Goal: Task Accomplishment & Management: Complete application form

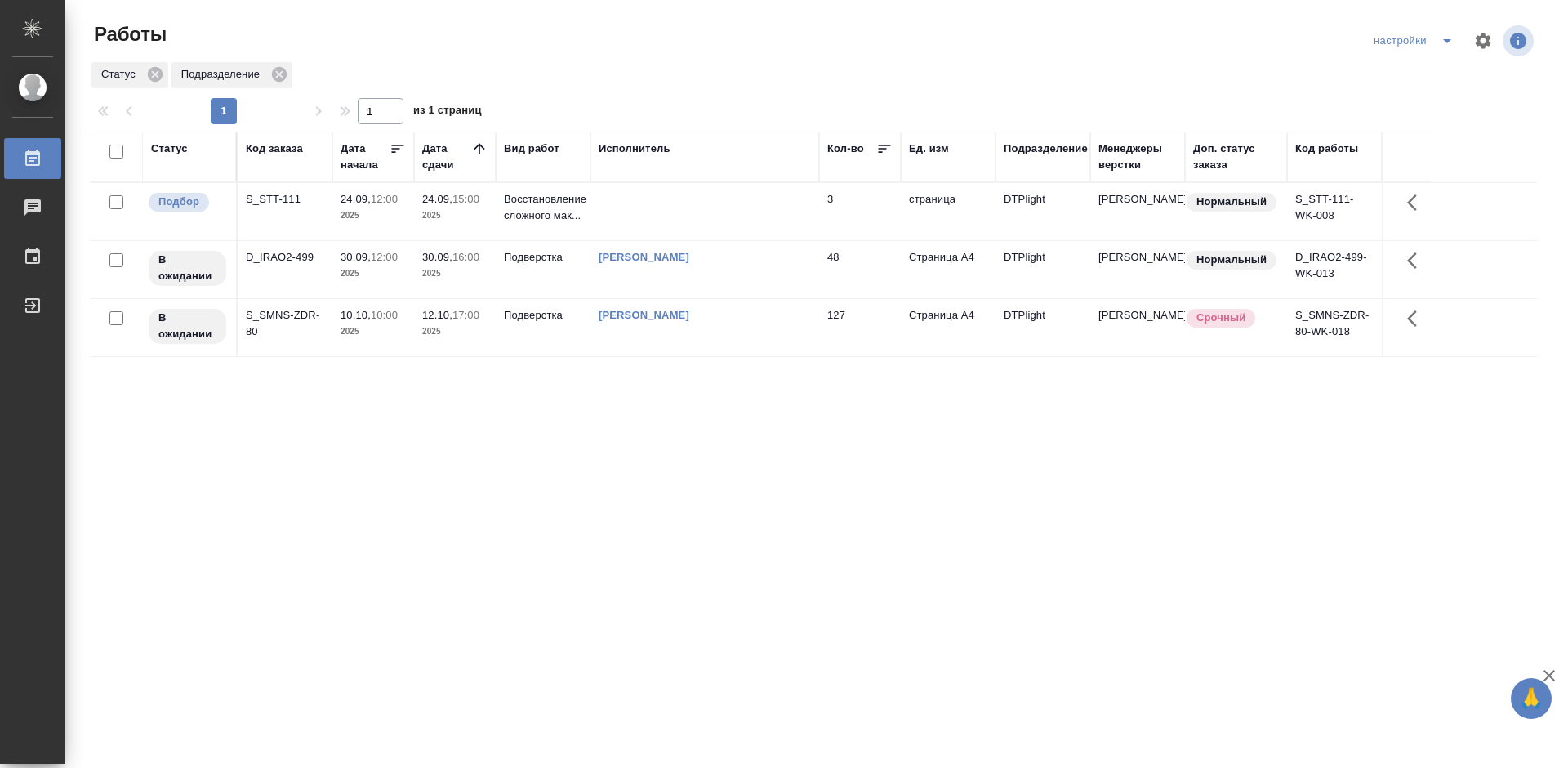
click at [286, 192] on div "S_STT-111" at bounding box center [284, 199] width 78 height 16
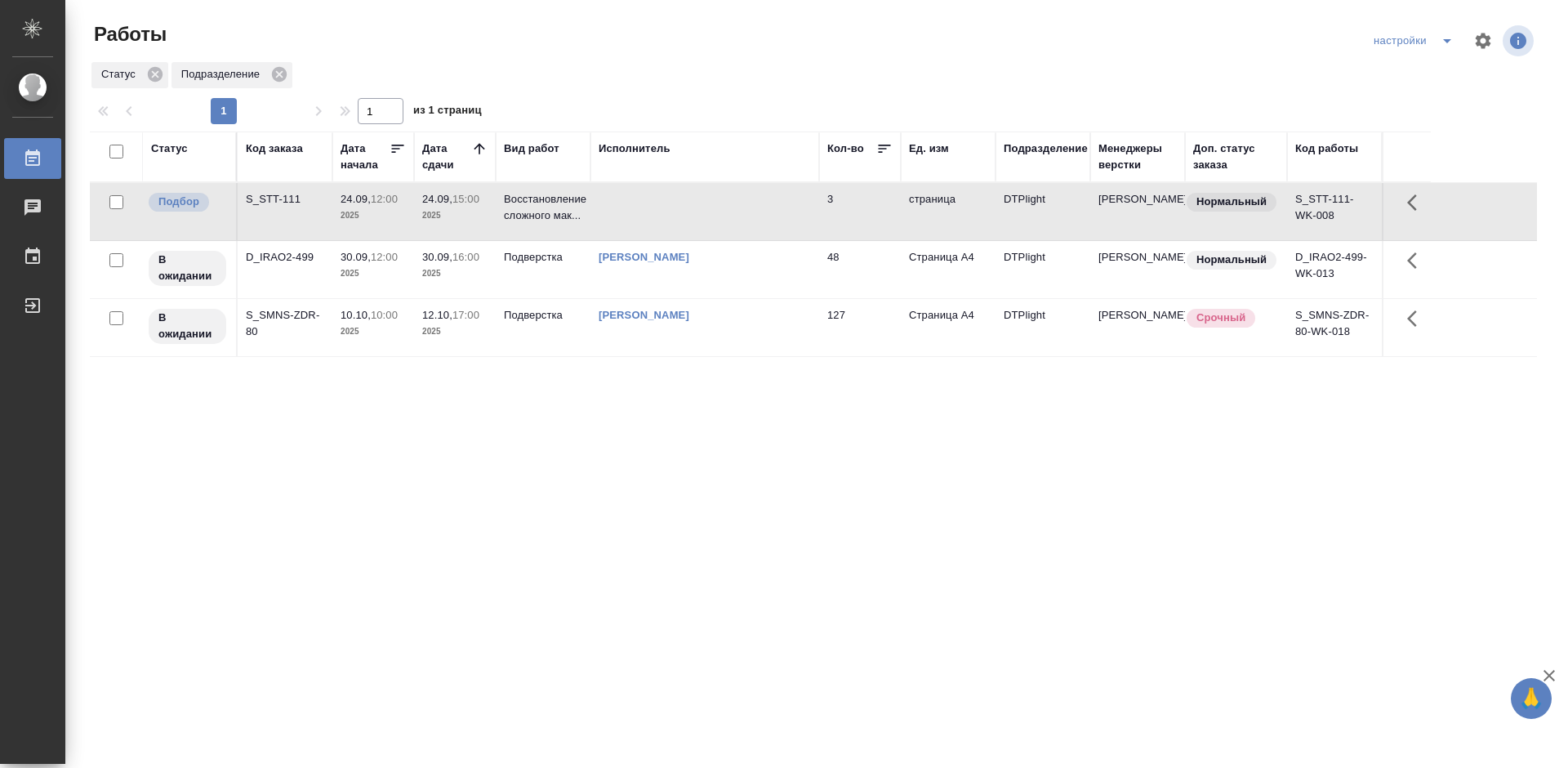
click at [286, 192] on div "S_STT-111" at bounding box center [284, 199] width 78 height 16
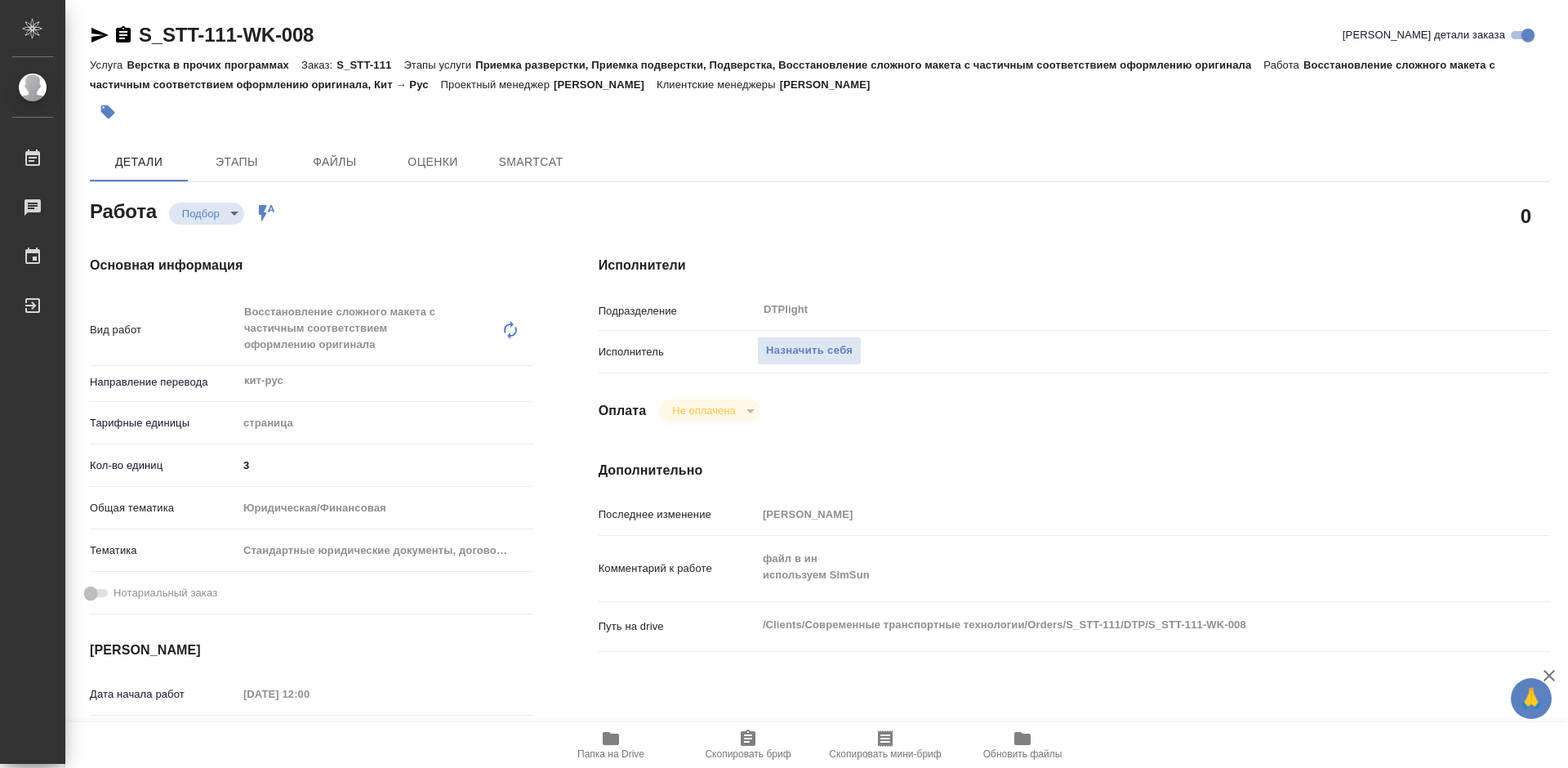
type textarea "x"
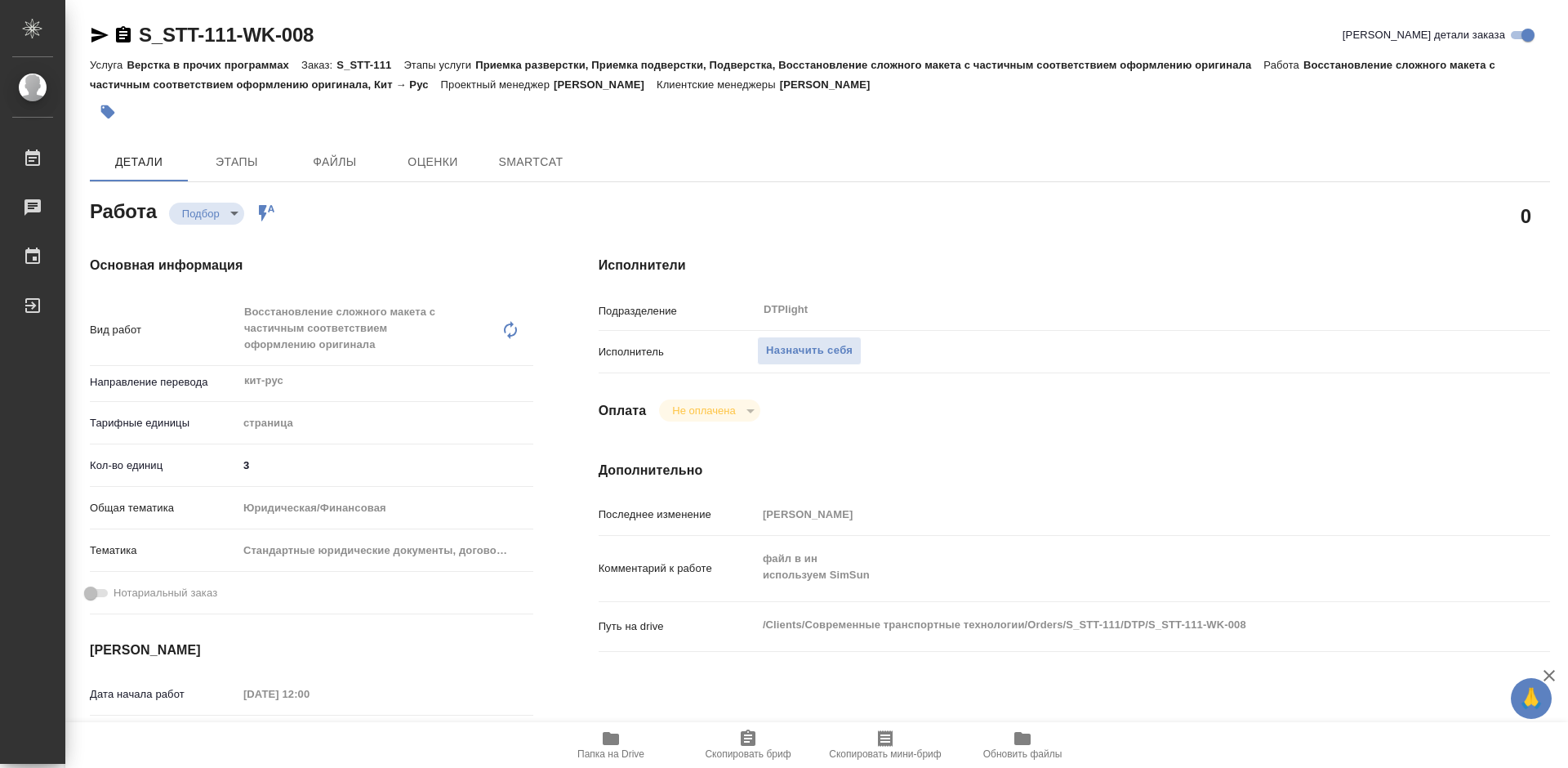
type textarea "x"
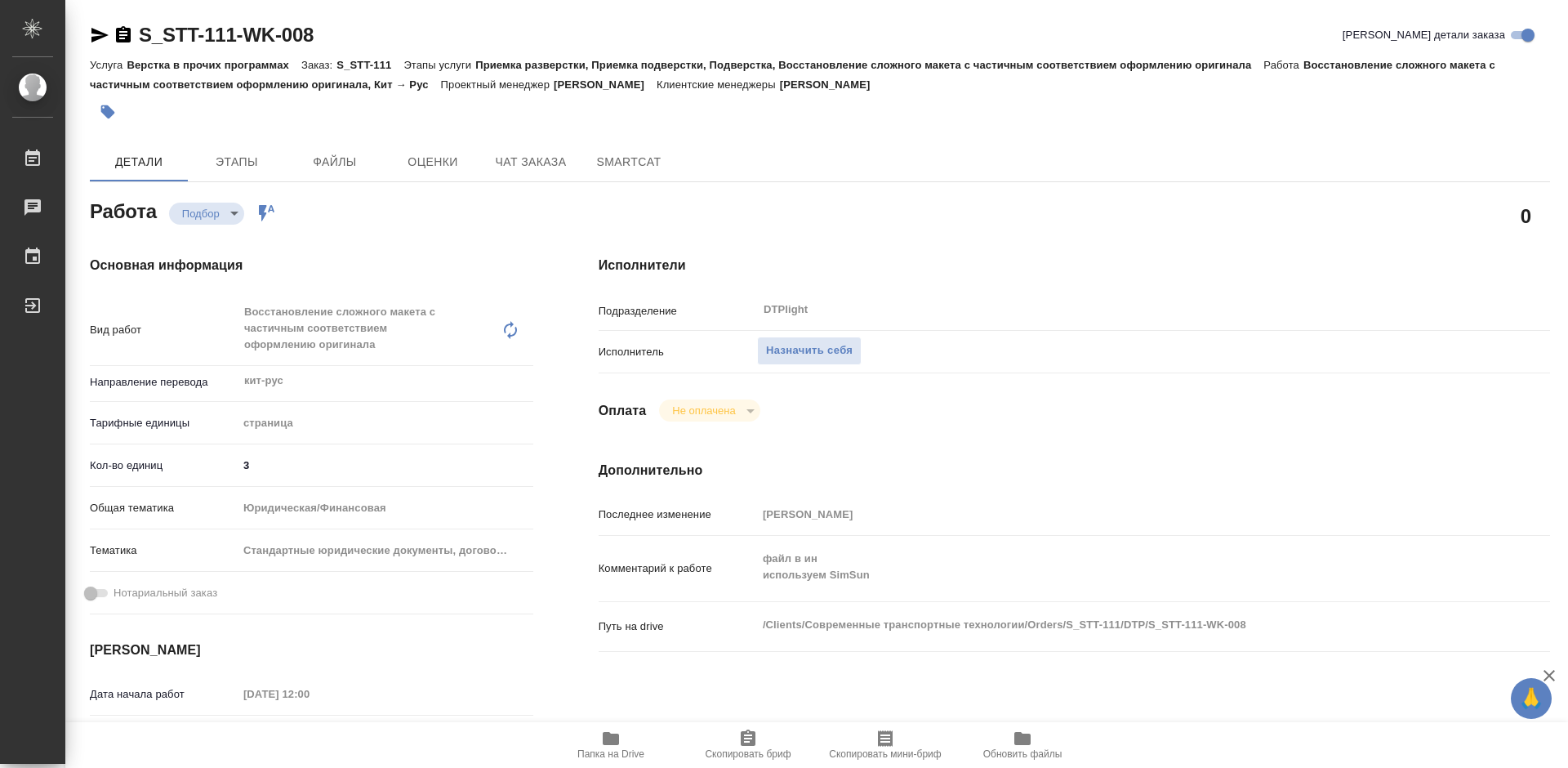
type textarea "x"
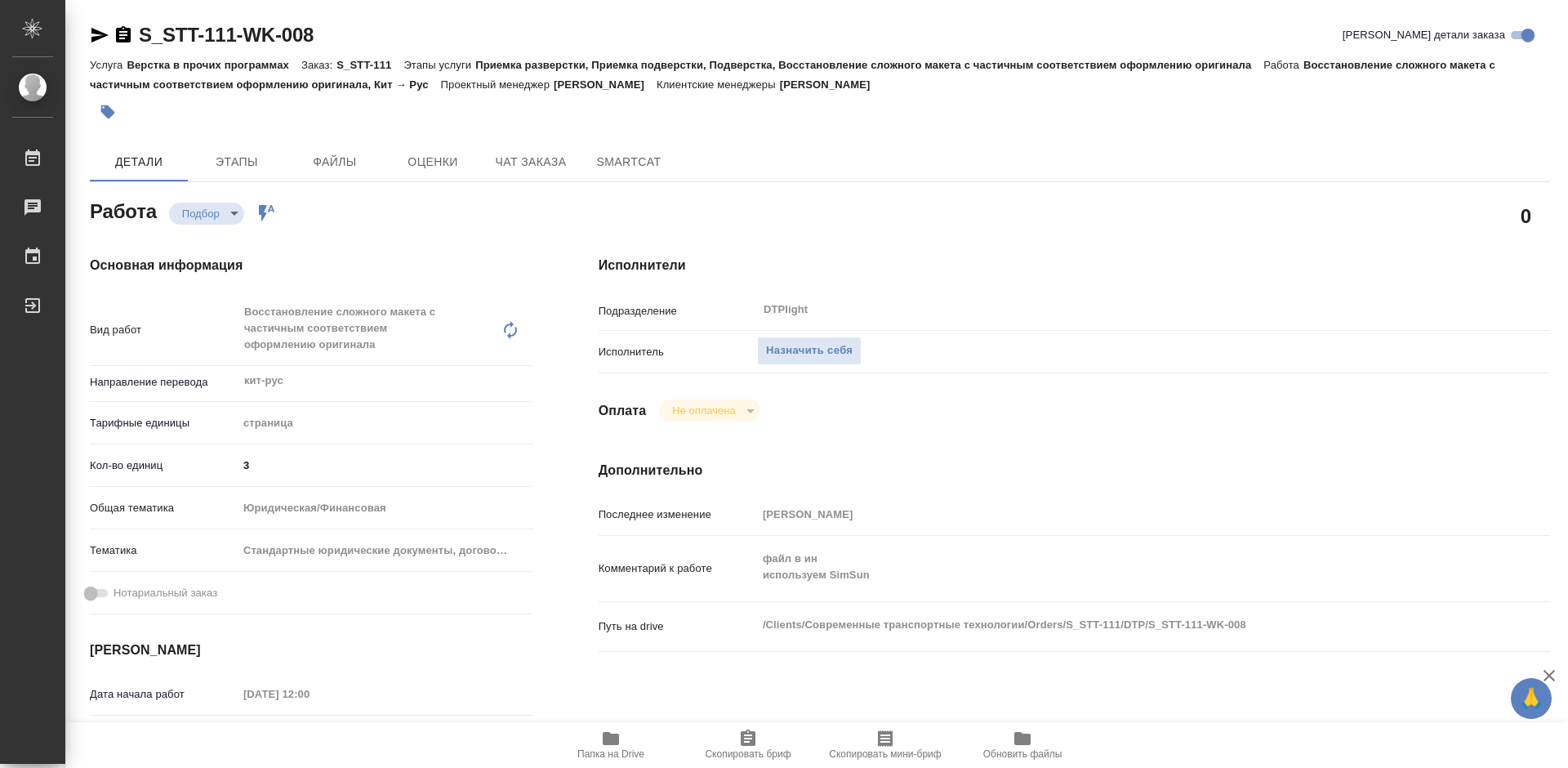
type textarea "x"
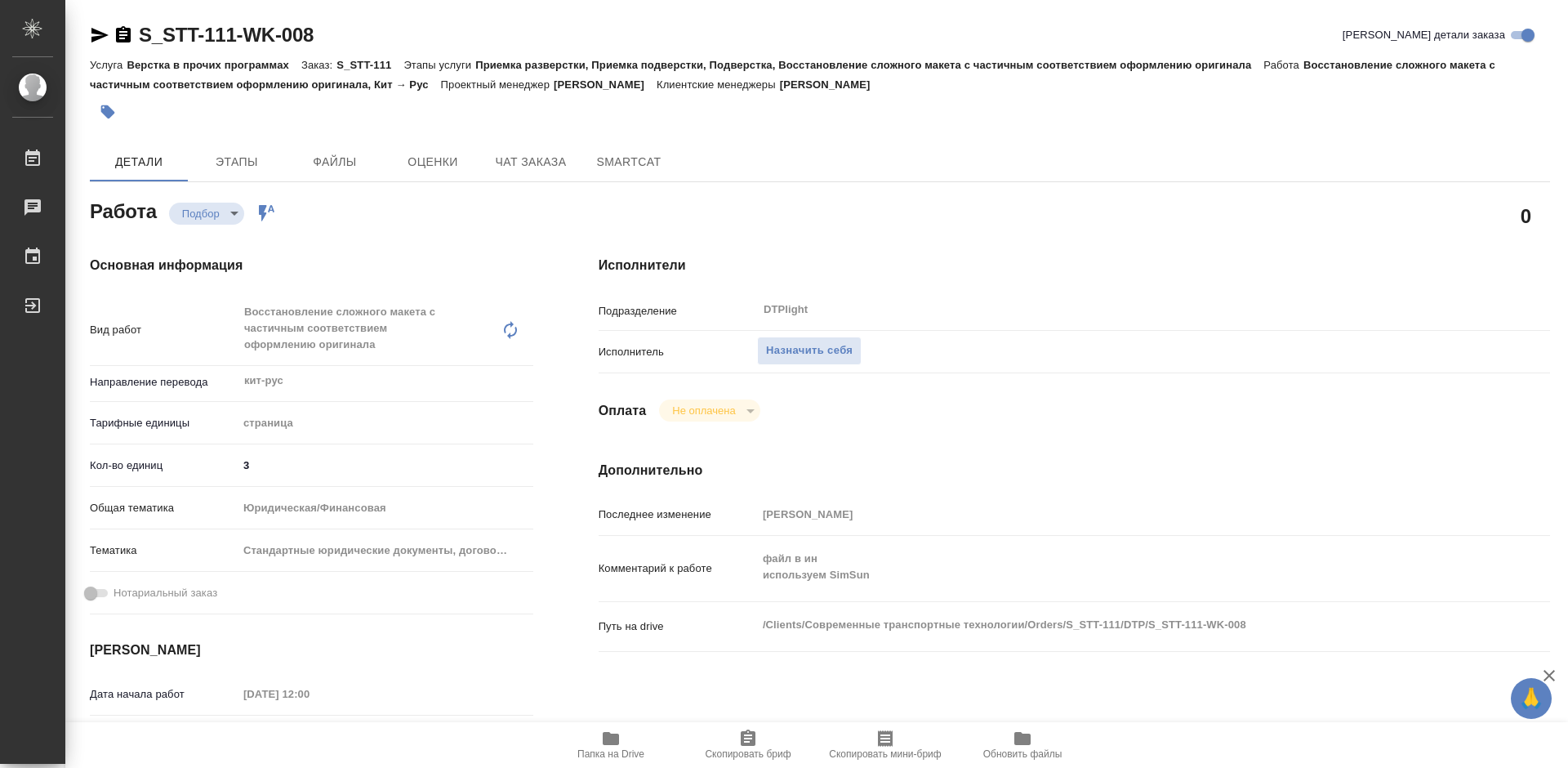
click at [618, 742] on icon "button" at bounding box center [610, 739] width 16 height 14
click at [630, 747] on span "Папка на Drive" at bounding box center [611, 744] width 118 height 31
type textarea "x"
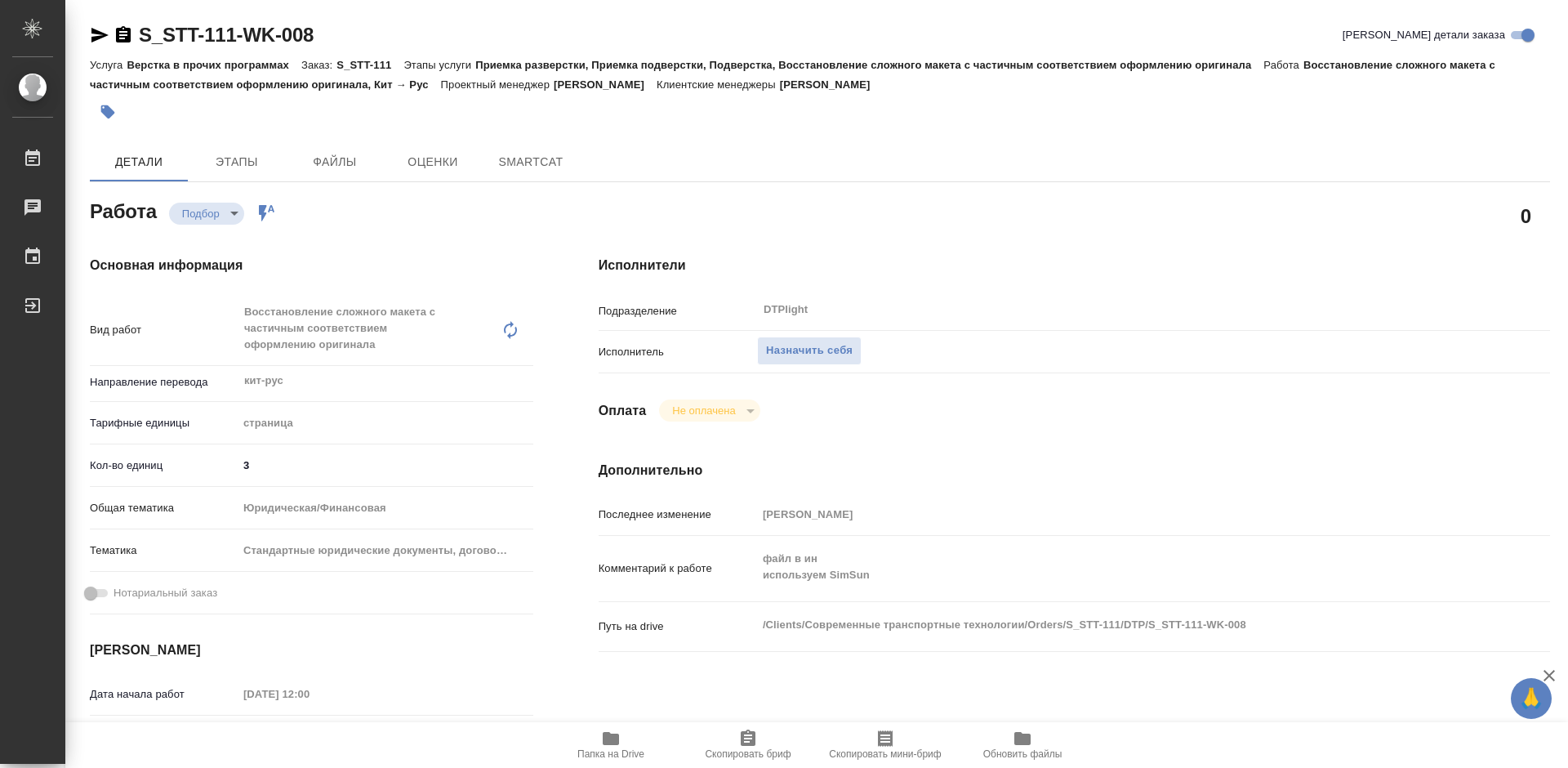
type textarea "x"
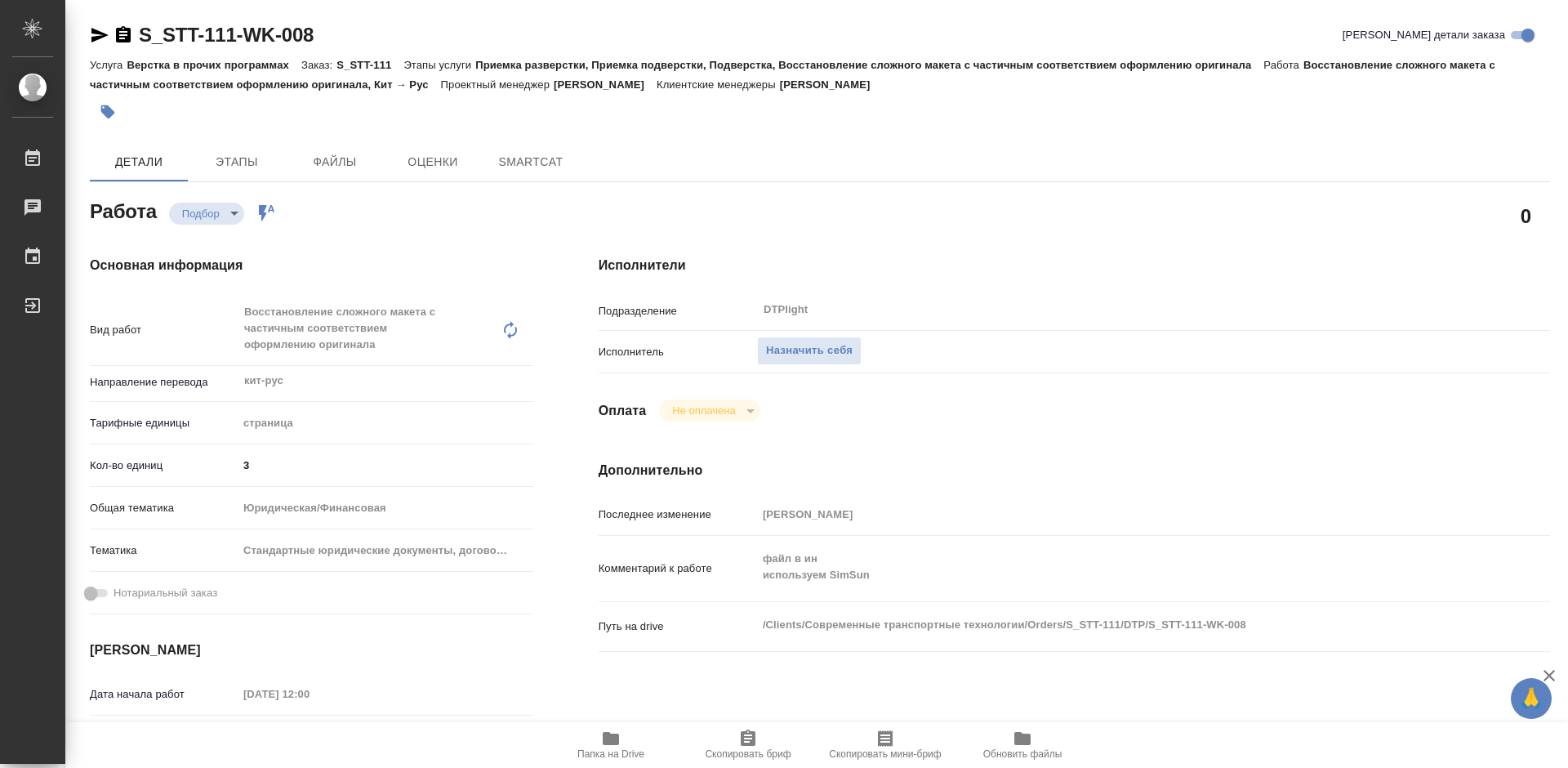
type textarea "x"
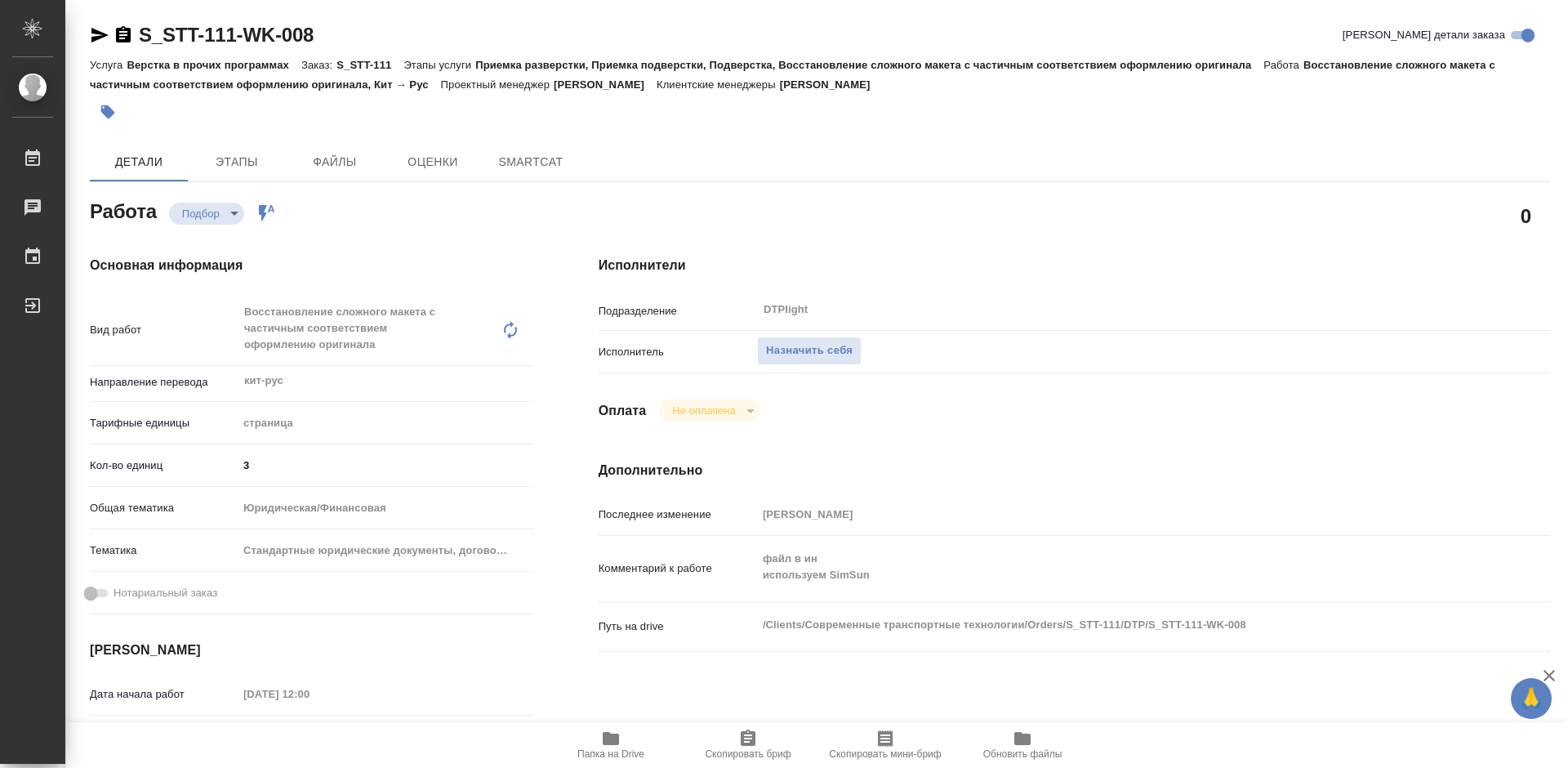
type textarea "x"
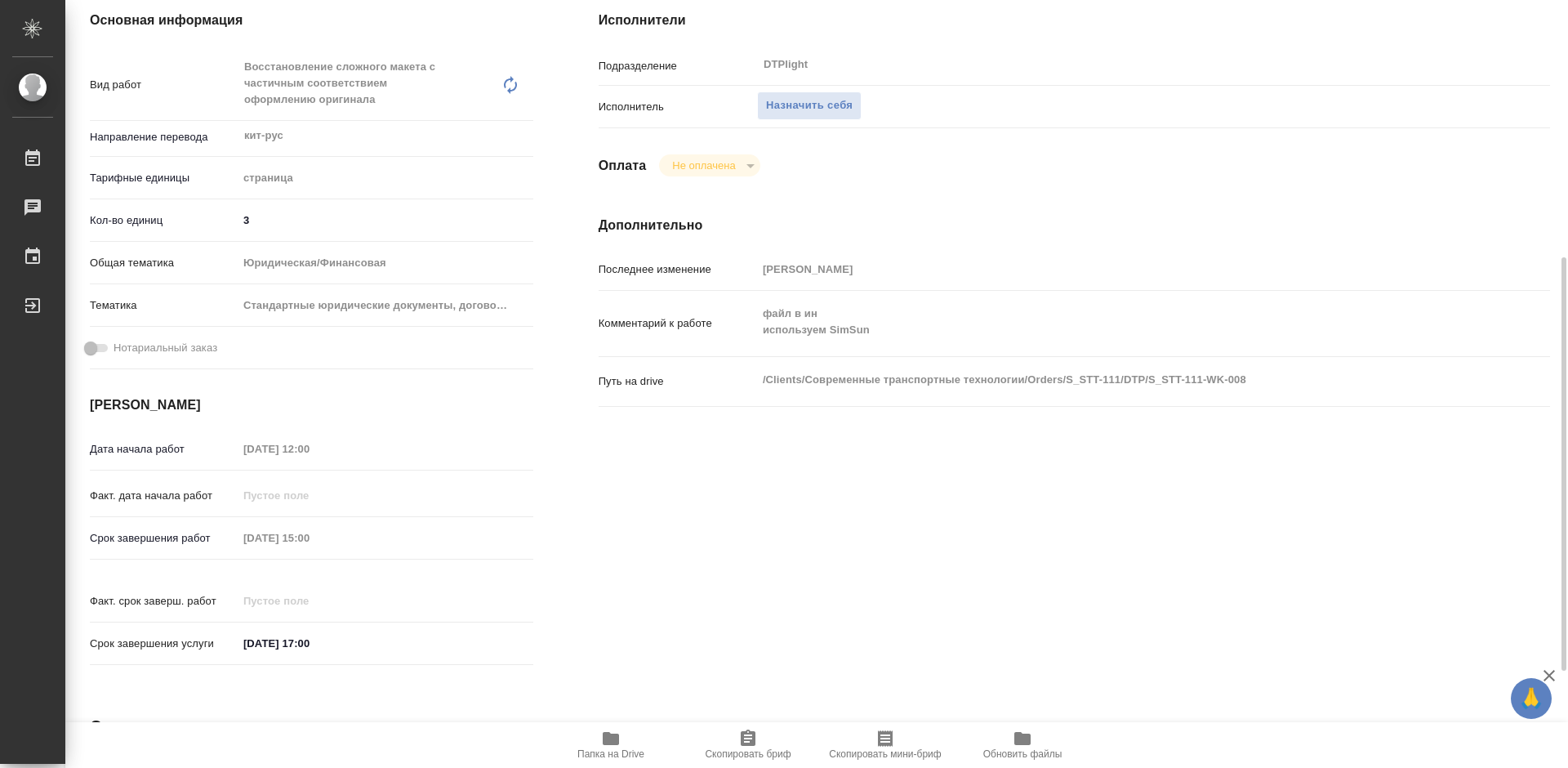
scroll to position [327, 0]
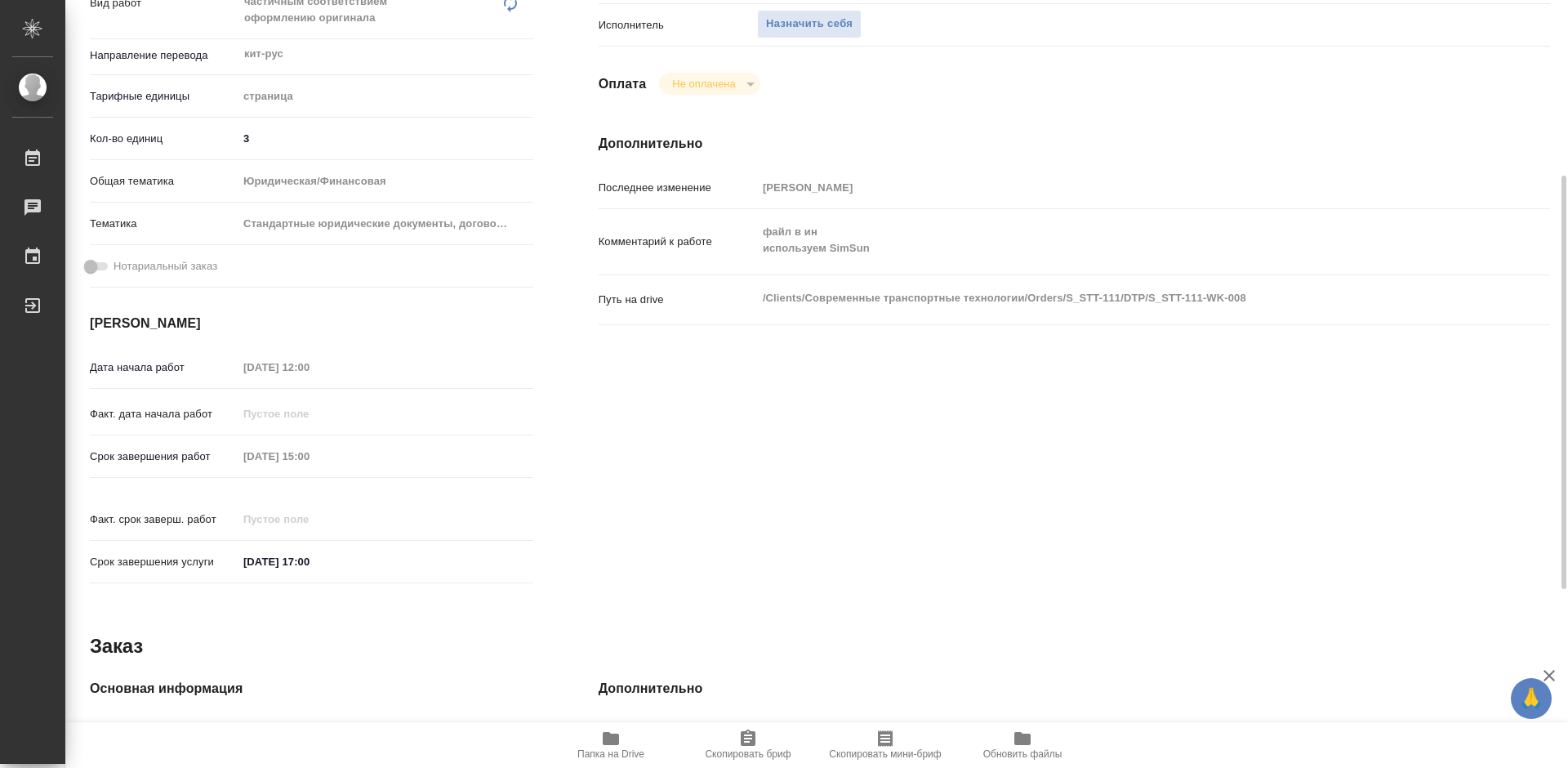
type textarea "x"
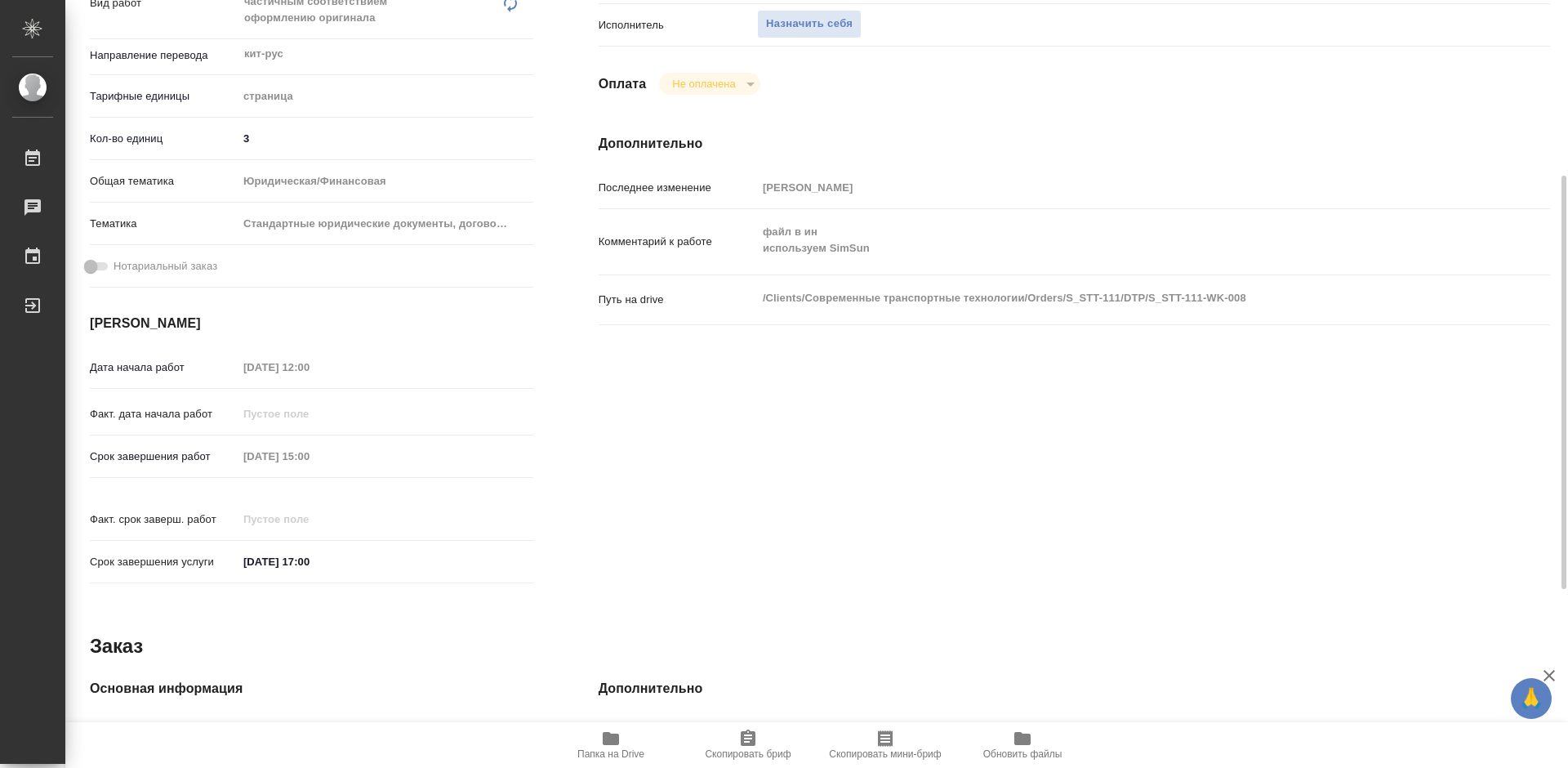
type textarea "x"
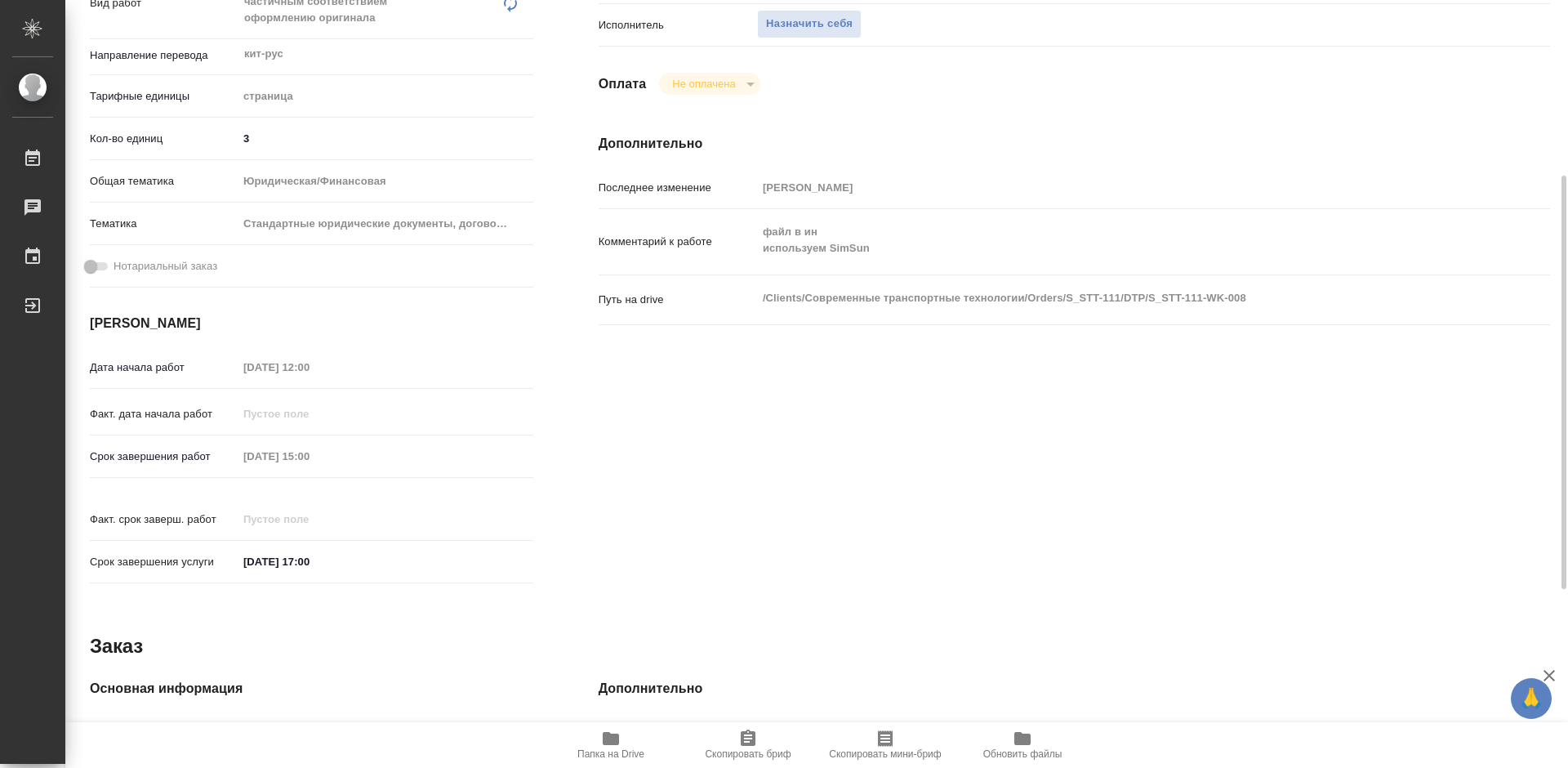
scroll to position [0, 0]
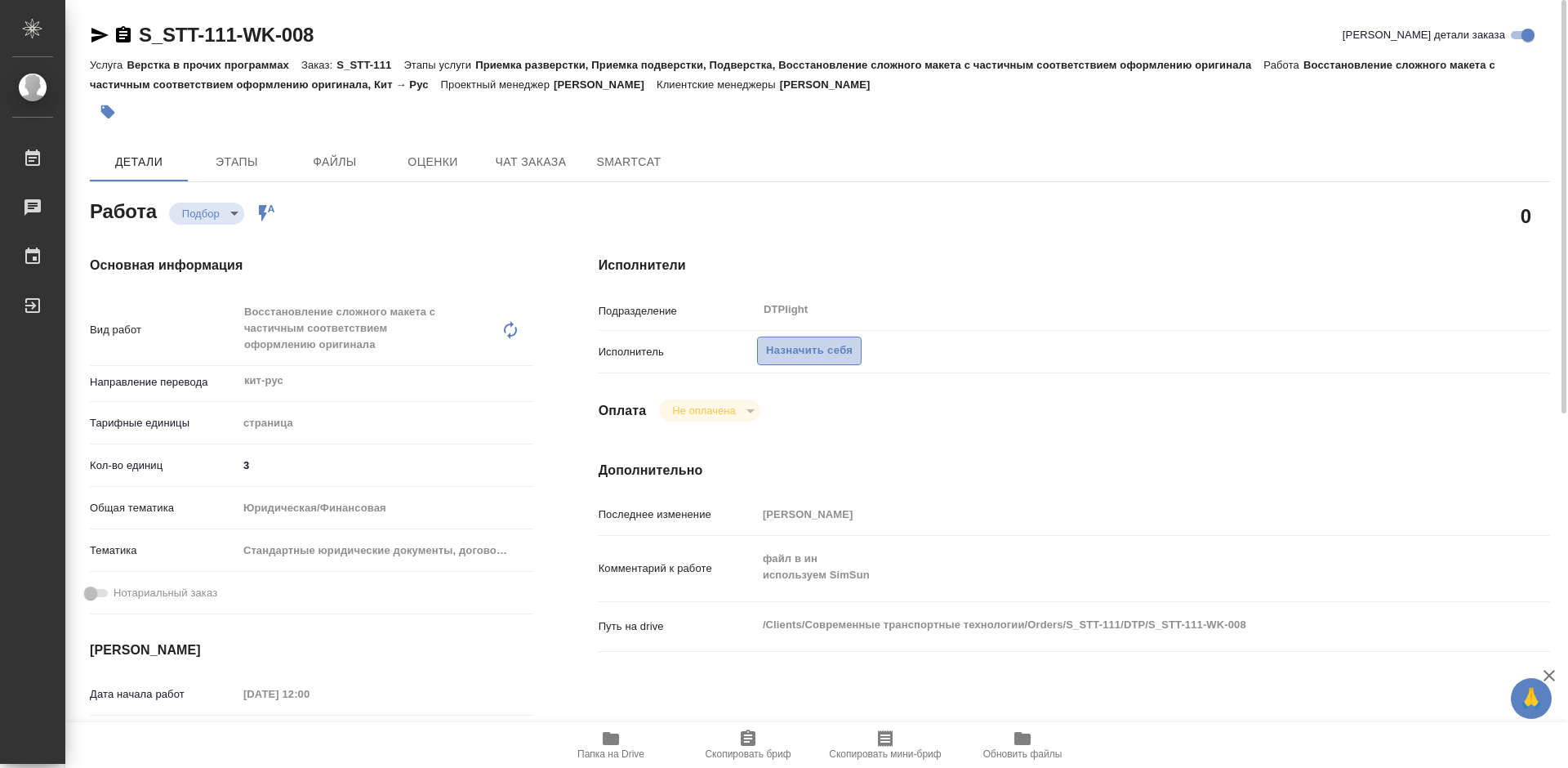
click at [823, 348] on span "Назначить себя" at bounding box center [810, 350] width 87 height 18
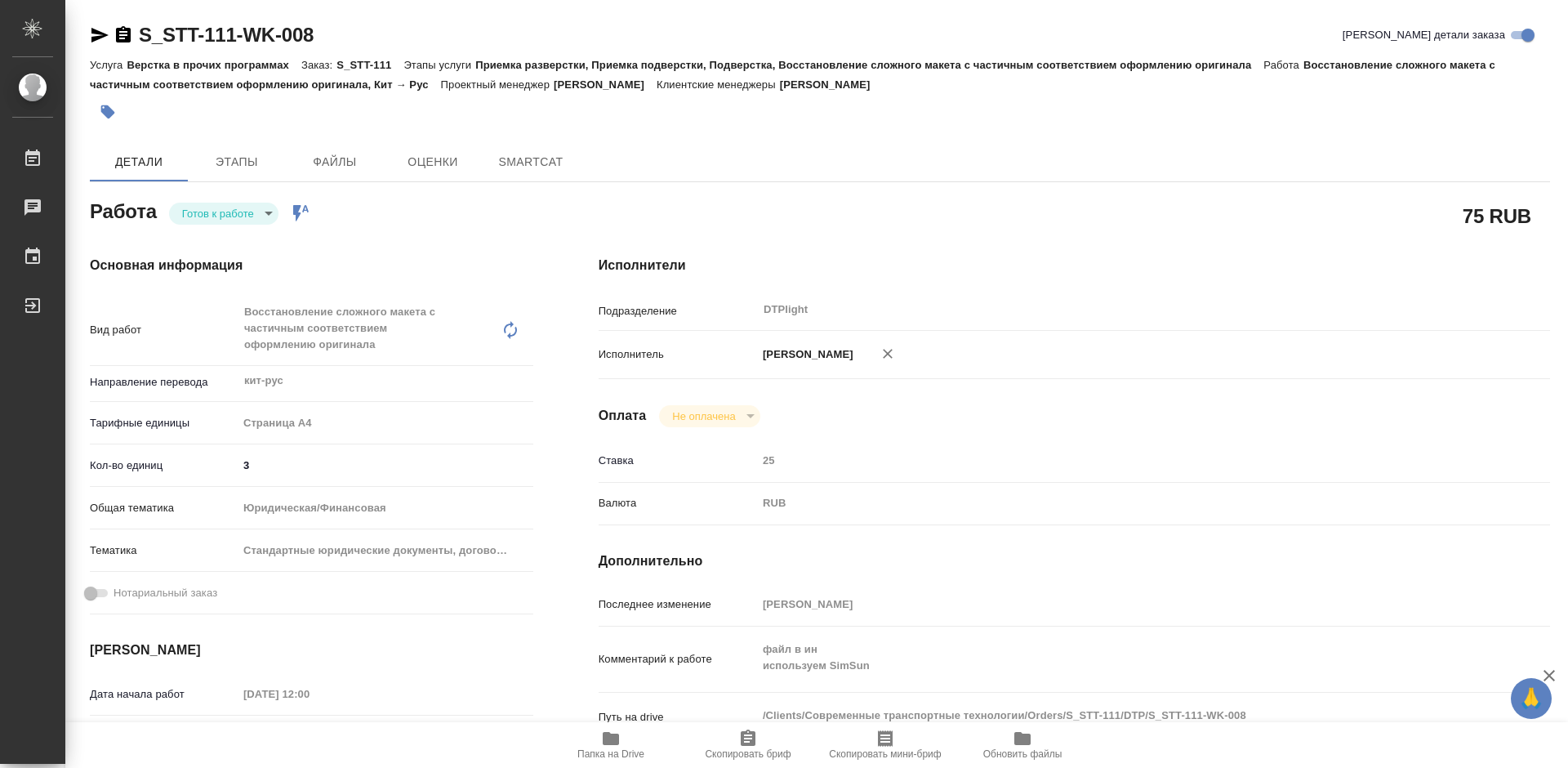
type textarea "x"
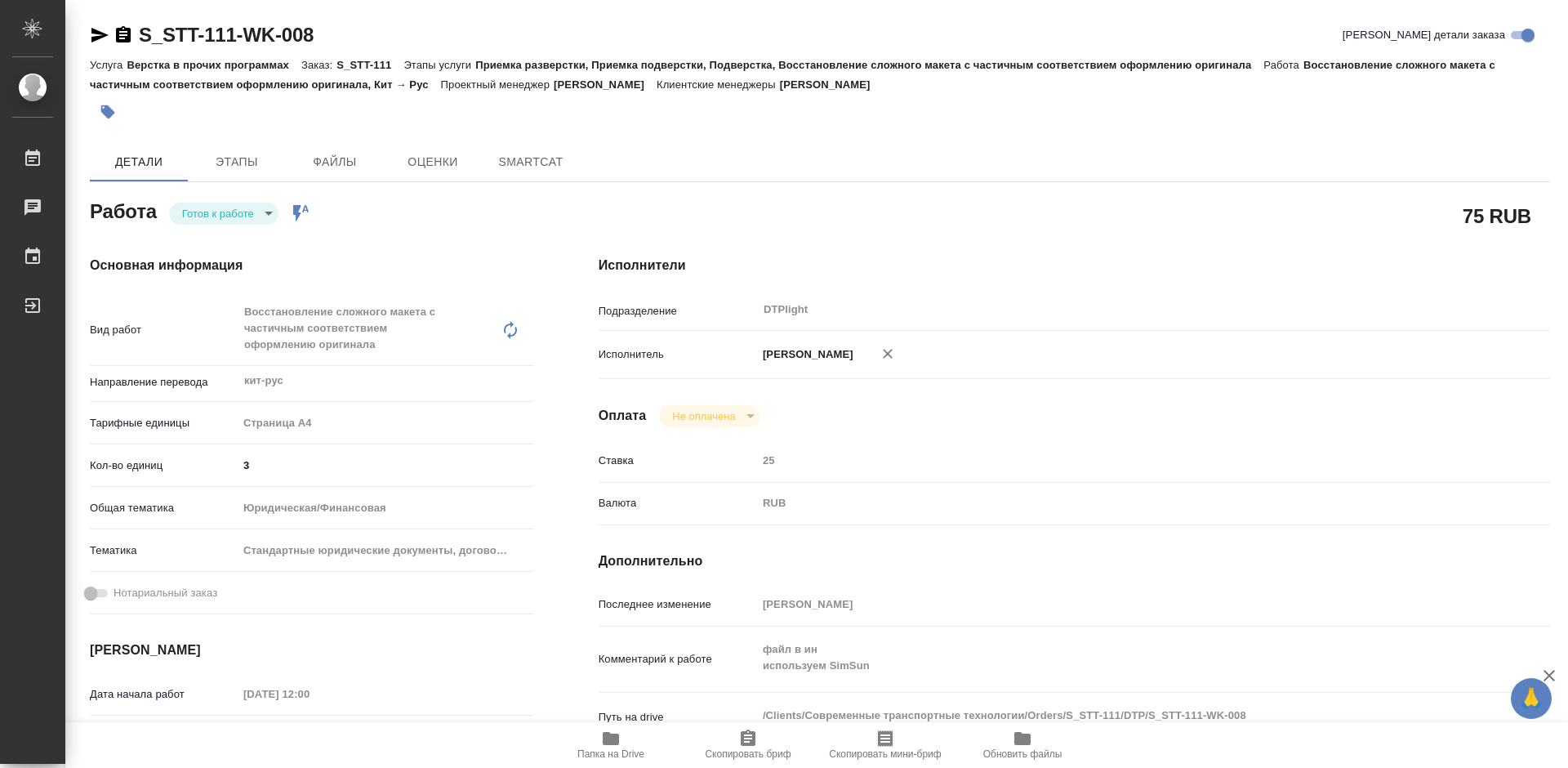
type textarea "x"
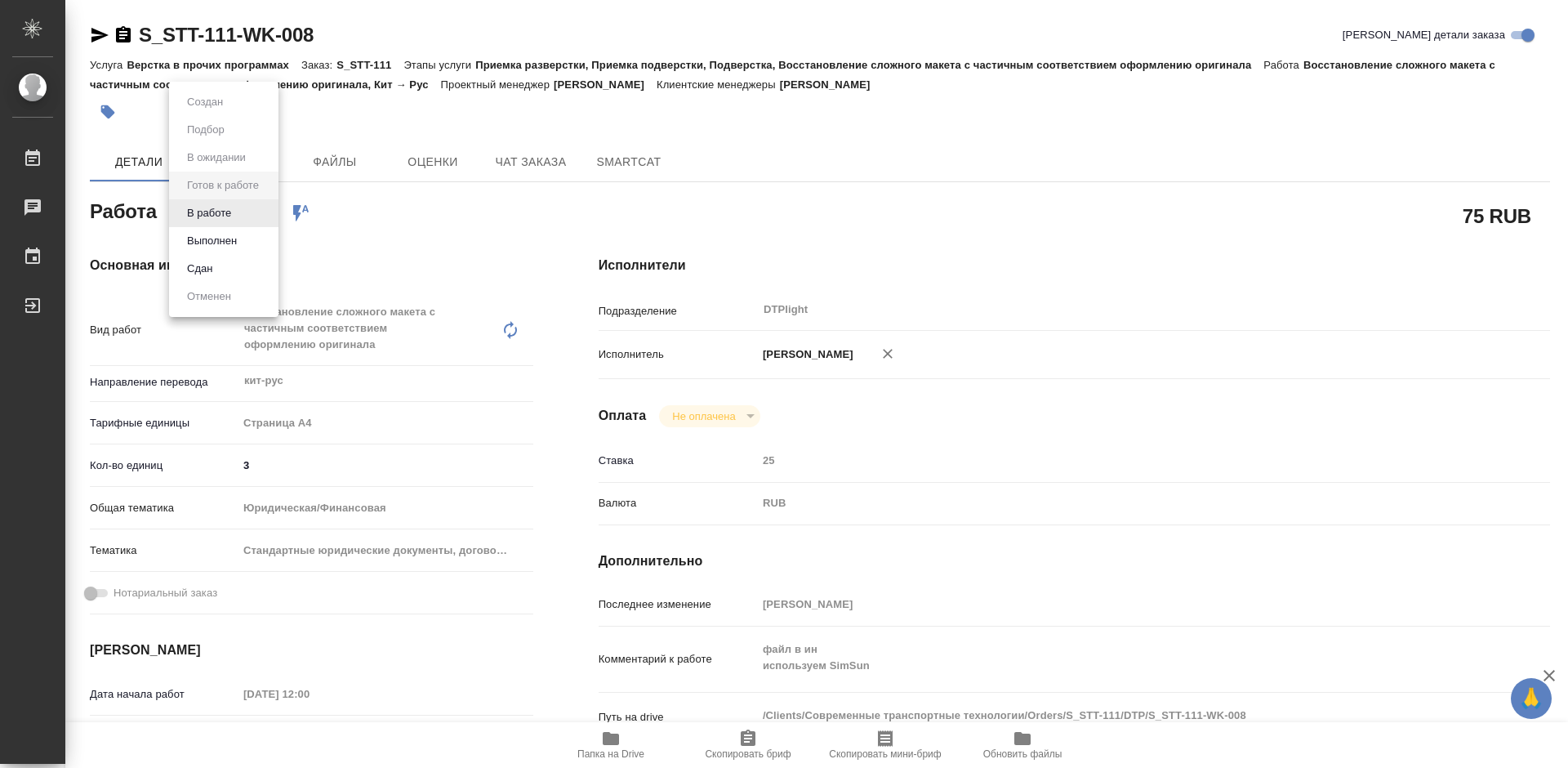
click at [228, 217] on body "🙏 .cls-1 fill:#fff; AWATERA [PERSON_NAME] Работы Чаты График Выйти S_STT-111-WK…" at bounding box center [784, 384] width 1568 height 768
type textarea "x"
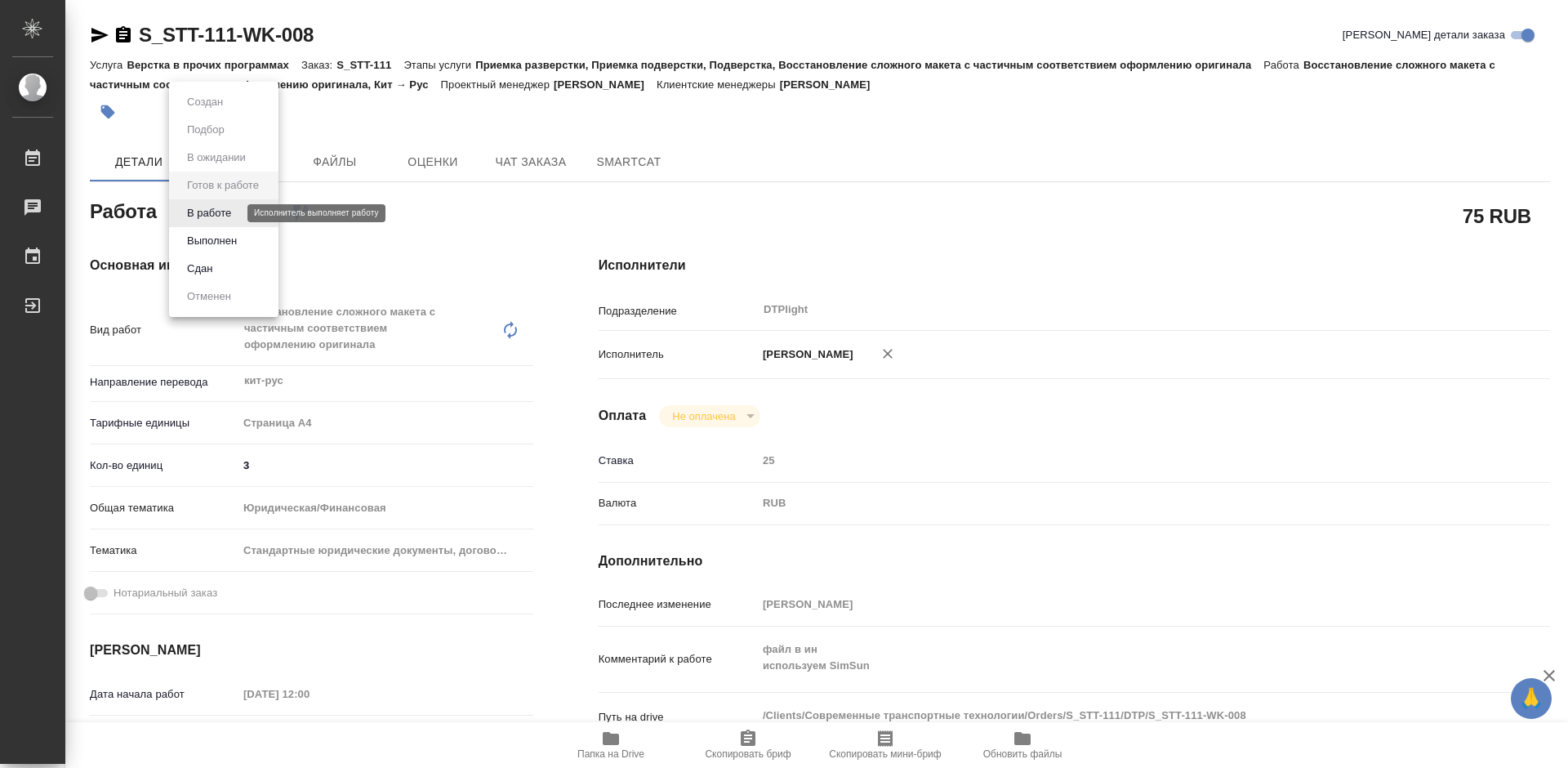
type textarea "x"
click at [241, 217] on li "В работе" at bounding box center [223, 213] width 109 height 28
type textarea "x"
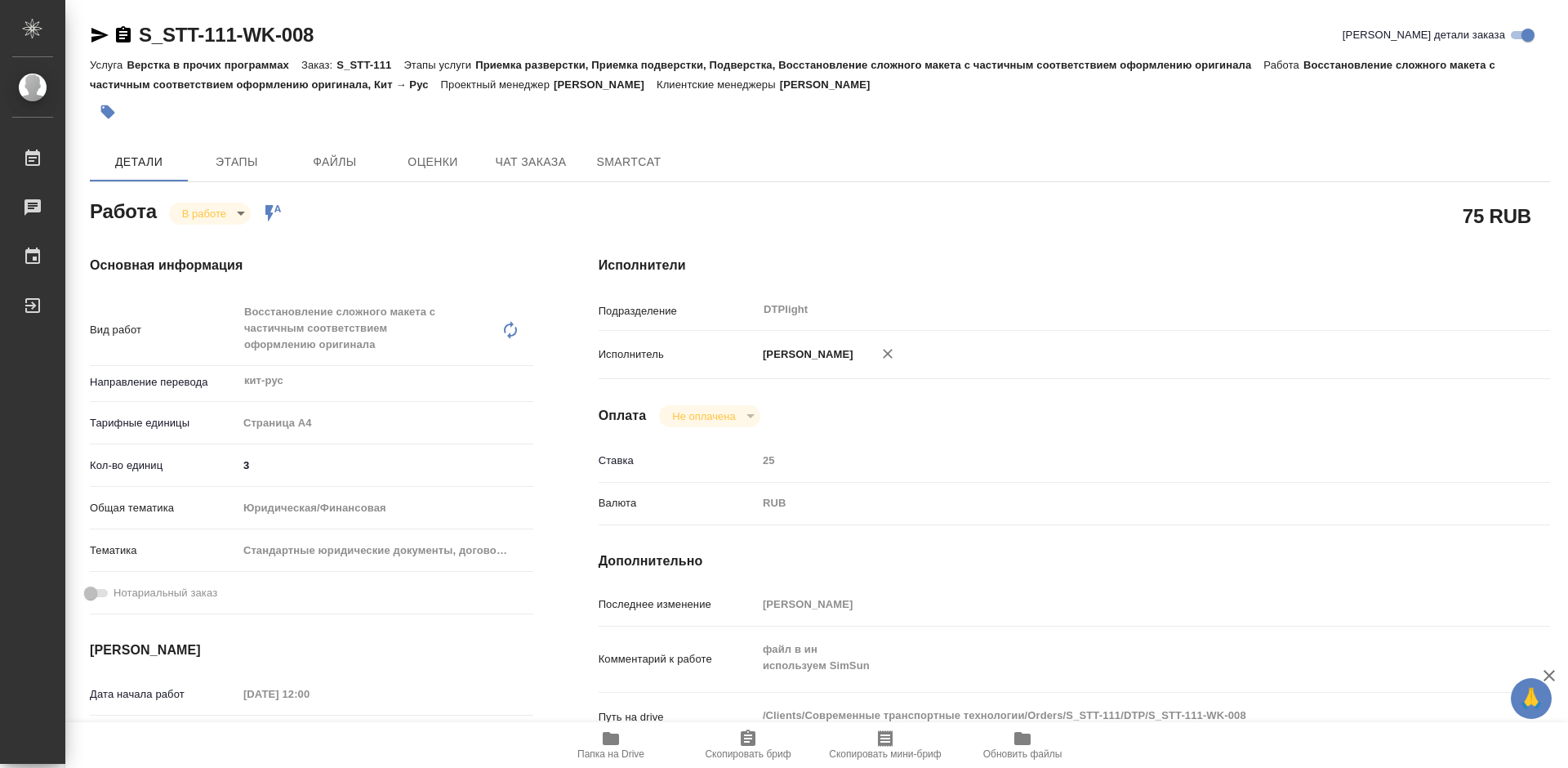
type textarea "x"
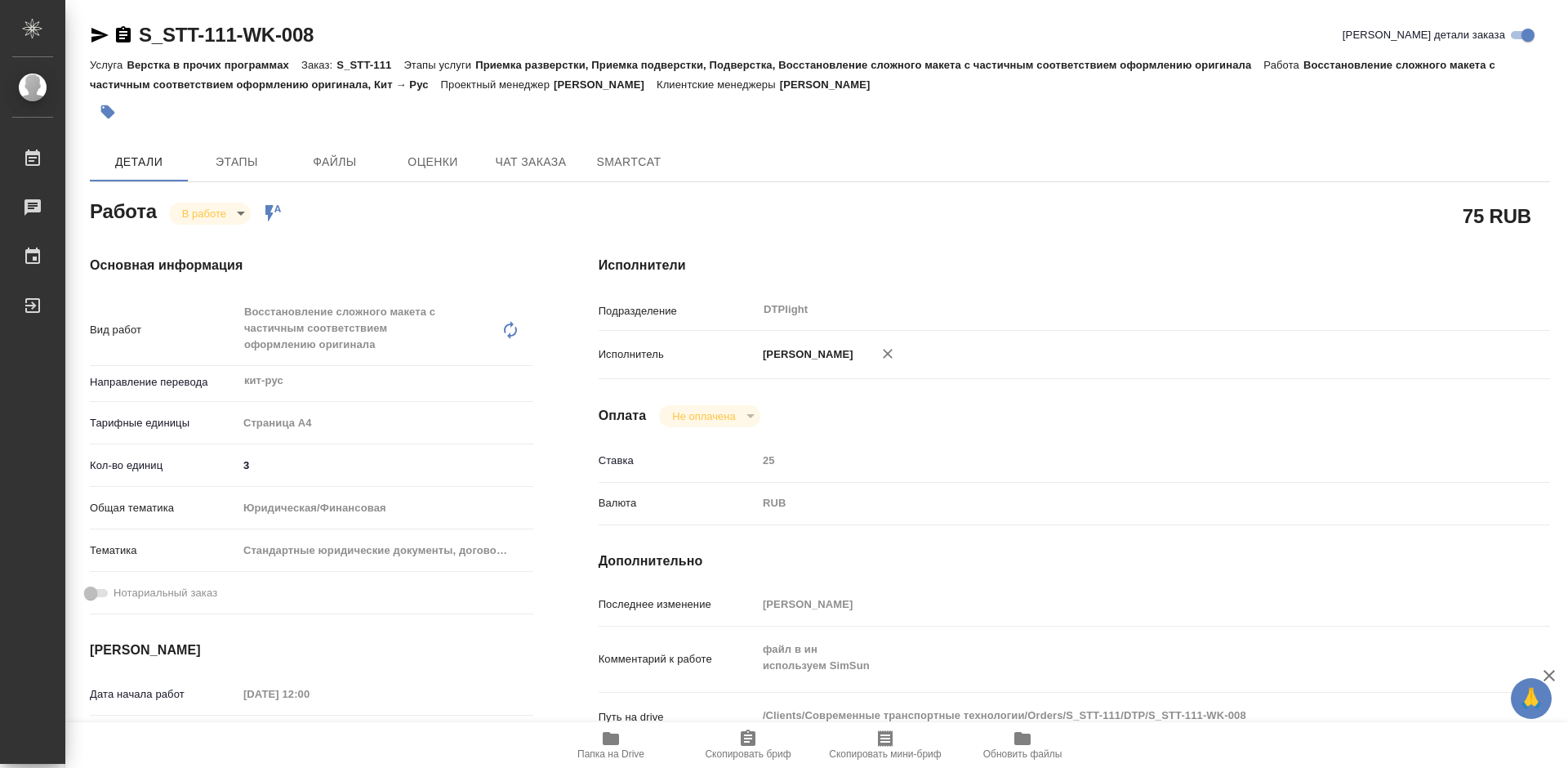
type textarea "x"
